Goal: Check status: Check status

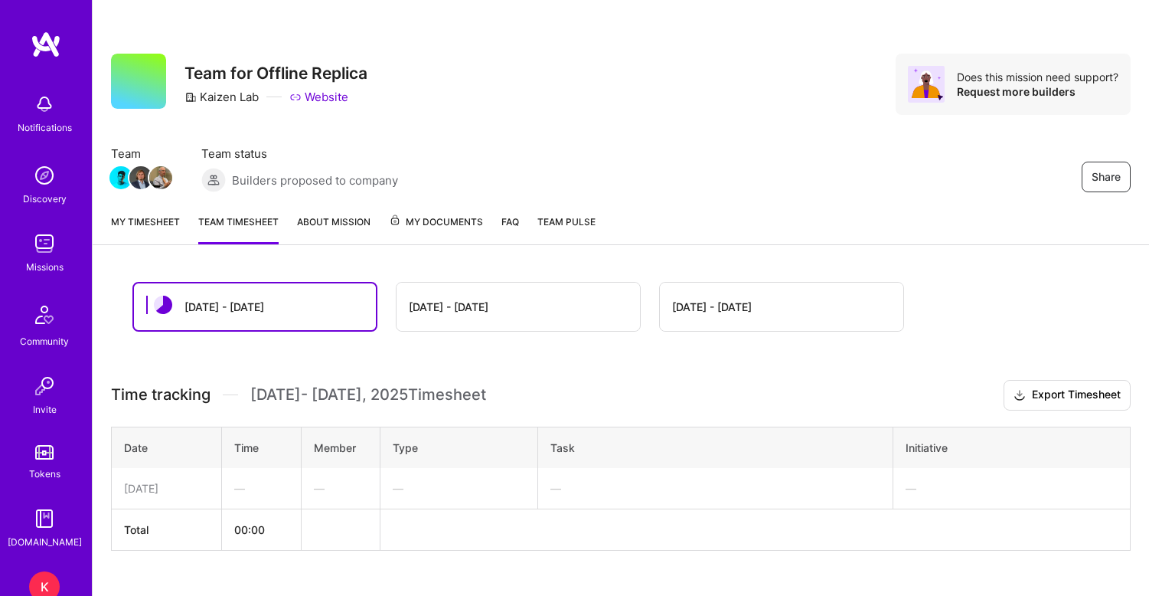
click at [565, 304] on div "[DATE] - [DATE]" at bounding box center [518, 306] width 243 height 48
click at [485, 308] on div "[DATE] - [DATE]" at bounding box center [449, 307] width 80 height 16
click at [473, 318] on div "[DATE] - [DATE]" at bounding box center [518, 306] width 243 height 48
click at [479, 309] on div "[DATE] - [DATE]" at bounding box center [449, 307] width 80 height 16
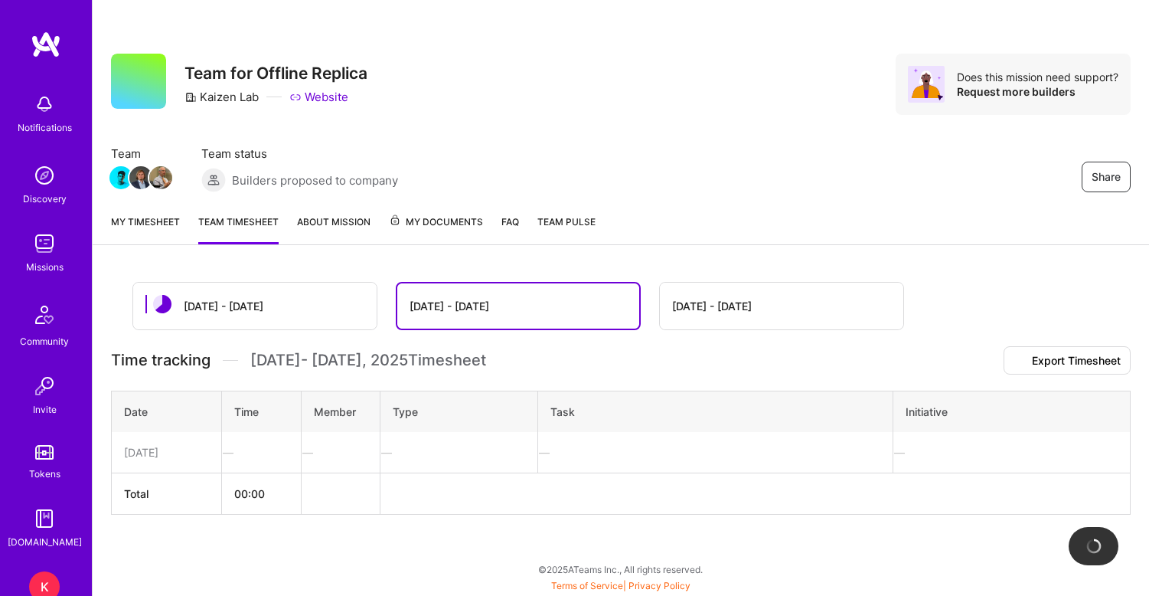
click at [406, 312] on div "[DATE] - [DATE]" at bounding box center [518, 305] width 242 height 45
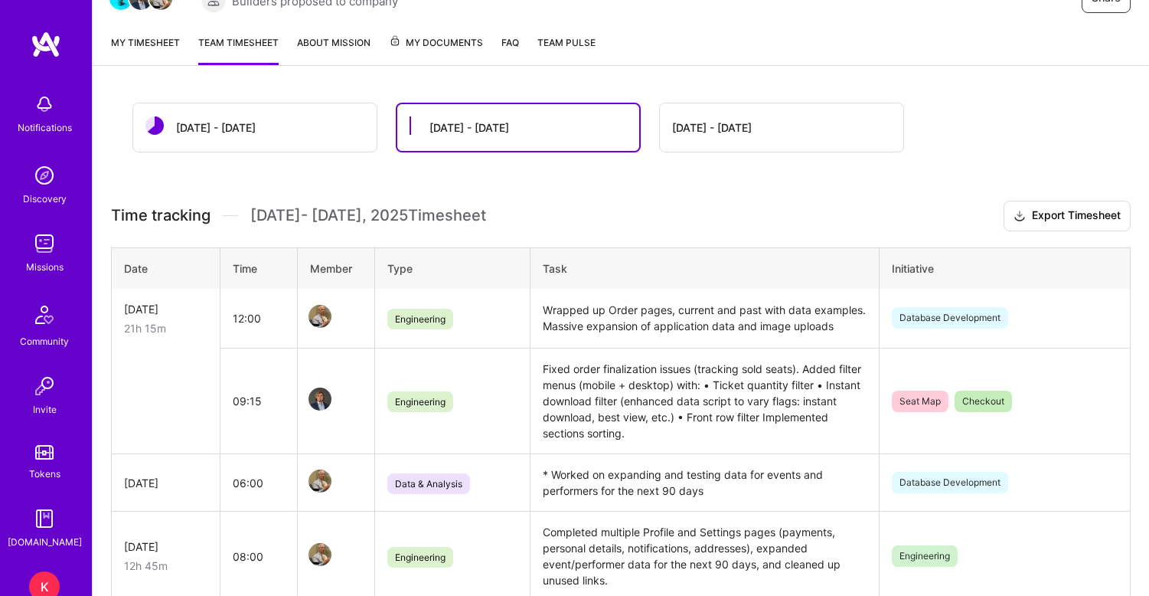
scroll to position [307, 0]
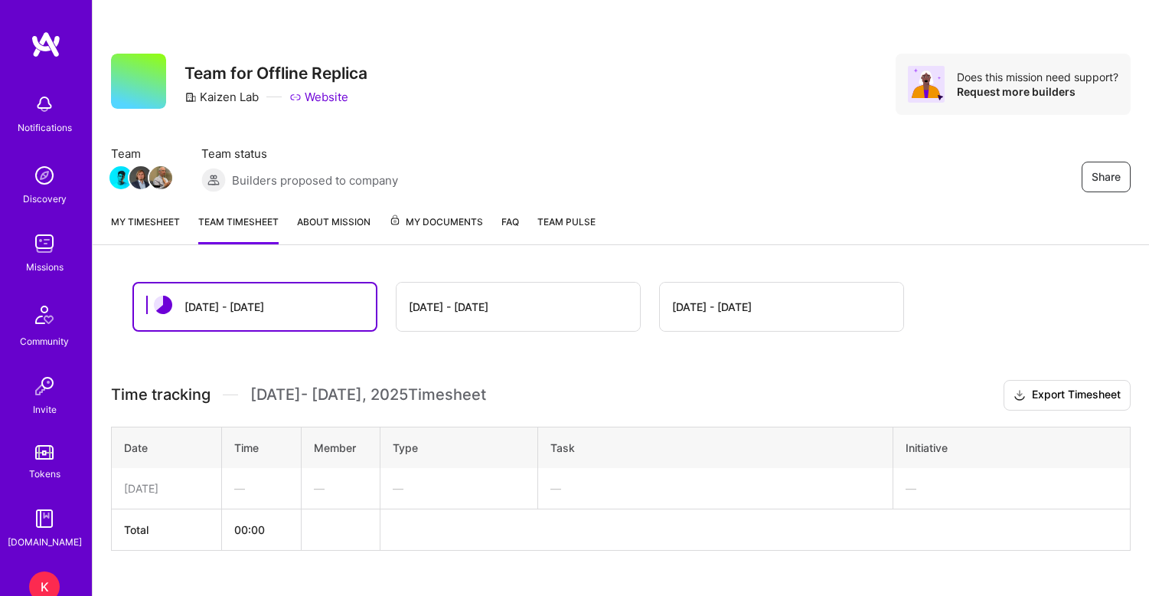
click at [478, 312] on div "[DATE] - [DATE]" at bounding box center [449, 307] width 80 height 16
click at [558, 307] on div "[DATE] - [DATE]" at bounding box center [518, 306] width 243 height 48
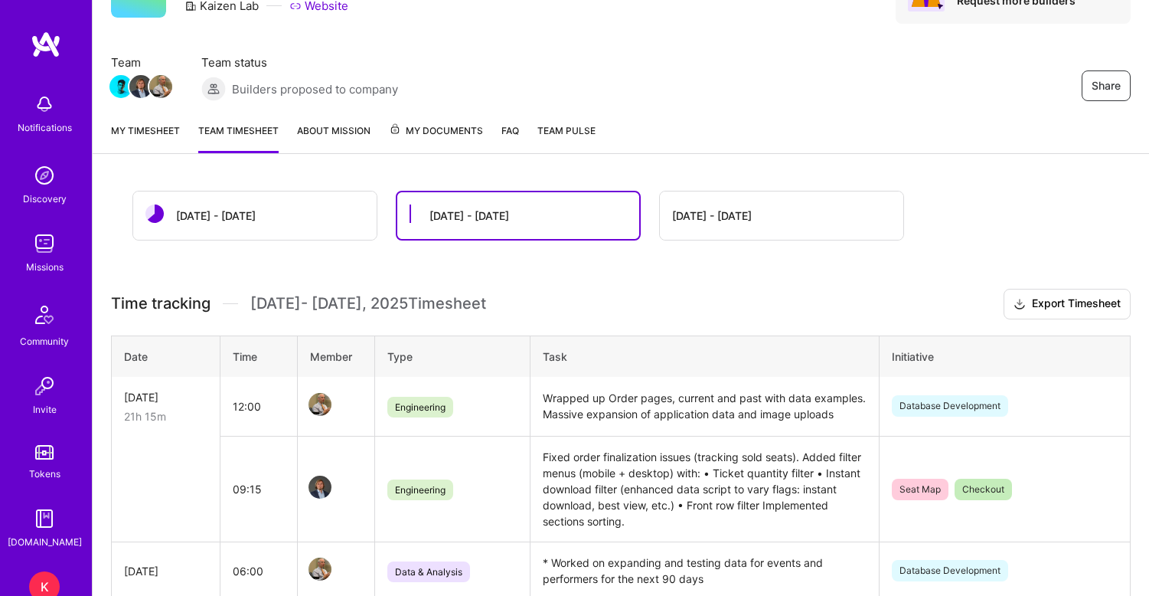
scroll to position [59, 0]
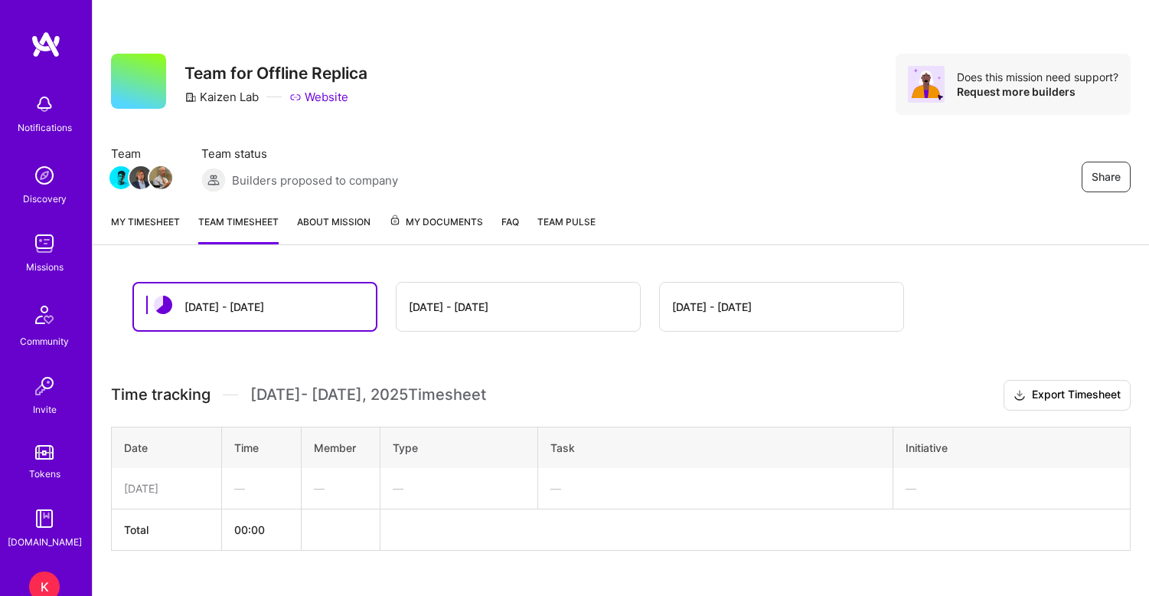
scroll to position [30, 0]
